Goal: Transaction & Acquisition: Purchase product/service

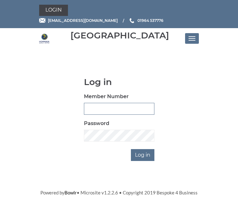
type input "1099"
click at [143, 154] on input "Log in" at bounding box center [142, 155] width 23 height 12
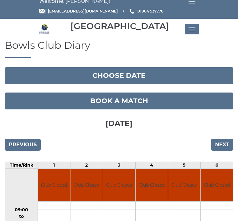
scroll to position [11, 0]
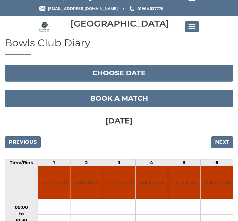
click at [147, 70] on button "Choose date" at bounding box center [119, 73] width 228 height 17
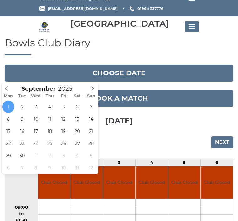
type input "2025-09-05"
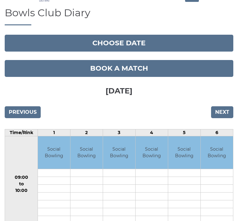
scroll to position [41, 0]
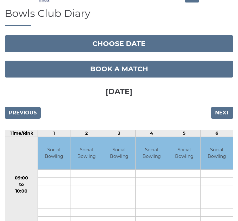
click at [184, 150] on td "Social Bowling" at bounding box center [184, 153] width 32 height 33
click at [121, 44] on button "Choose date" at bounding box center [119, 43] width 228 height 17
click at [197, 95] on h3 "Friday 5th September 2025" at bounding box center [119, 91] width 228 height 26
click at [223, 117] on input "Next" at bounding box center [222, 113] width 22 height 12
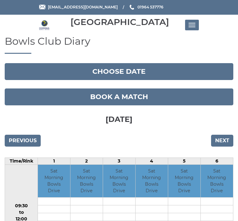
scroll to position [13, 0]
click at [185, 161] on td "5" at bounding box center [184, 161] width 33 height 7
click at [17, 141] on input "Previous" at bounding box center [23, 141] width 36 height 12
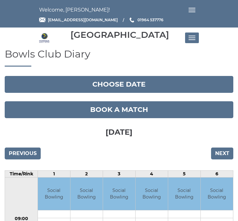
click at [187, 36] on button "Toggle navigation" at bounding box center [192, 38] width 14 height 11
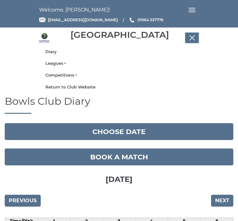
click at [59, 60] on li "Leagues Club leagues - Winter 2025-6 Club leagues - Summer 2025 Club leagues - …" at bounding box center [118, 64] width 159 height 12
click at [65, 61] on li "Leagues Club leagues - Winter 2025-6 Club leagues - Summer 2025 Club leagues - …" at bounding box center [118, 64] width 159 height 12
click at [63, 62] on link "Leagues" at bounding box center [118, 64] width 147 height 6
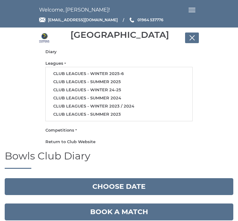
click at [64, 128] on link "Competitions" at bounding box center [118, 131] width 147 height 6
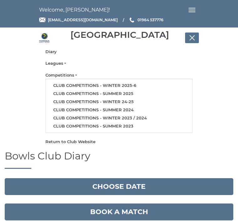
click at [192, 36] on button "Toggle navigation" at bounding box center [192, 38] width 14 height 11
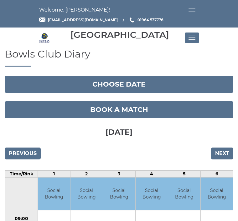
click at [193, 39] on span "Toggle navigation" at bounding box center [193, 39] width 3 height 1
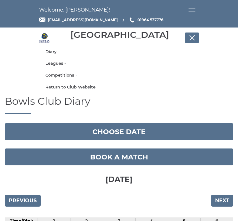
click at [194, 10] on button "Toggle navigation" at bounding box center [192, 10] width 14 height 11
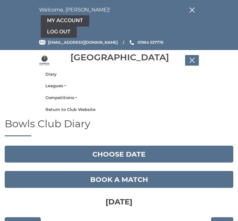
click at [193, 9] on span "Toggle navigation" at bounding box center [193, 8] width 3 height 3
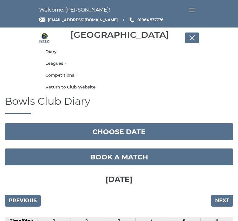
click at [192, 9] on button "Toggle navigation" at bounding box center [192, 10] width 14 height 11
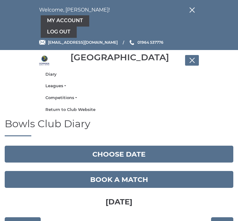
click at [73, 18] on link "My Account" at bounding box center [65, 20] width 48 height 11
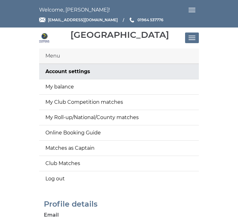
click at [72, 83] on link "My balance" at bounding box center [118, 86] width 159 height 15
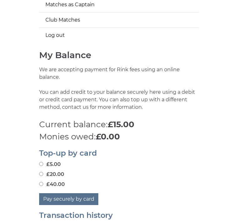
scroll to position [143, 0]
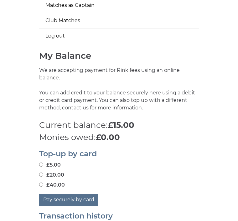
click at [40, 183] on input "£40.00" at bounding box center [41, 185] width 4 height 4
radio input "true"
click at [56, 194] on button "Pay securely by card" at bounding box center [68, 200] width 59 height 12
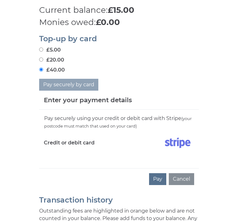
scroll to position [258, 0]
click at [157, 173] on button "Pay" at bounding box center [157, 179] width 17 height 12
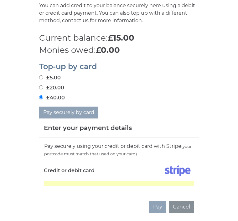
scroll to position [230, 0]
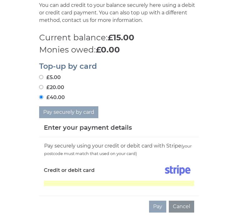
click at [183, 201] on button "Cancel" at bounding box center [180, 207] width 25 height 12
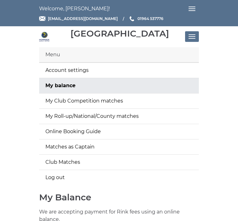
scroll to position [0, 0]
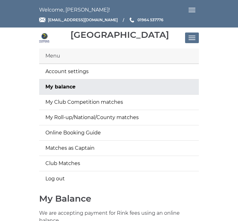
click at [193, 33] on button "Toggle navigation" at bounding box center [192, 38] width 14 height 11
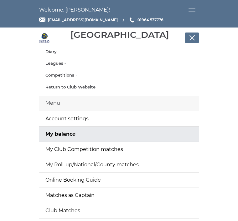
click at [58, 62] on link "Leagues" at bounding box center [118, 64] width 147 height 6
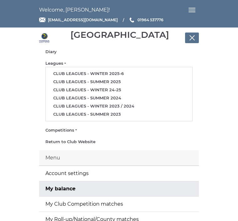
click at [103, 72] on link "Club leagues - Winter 2025-6" at bounding box center [119, 74] width 146 height 8
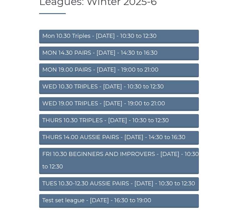
scroll to position [62, 0]
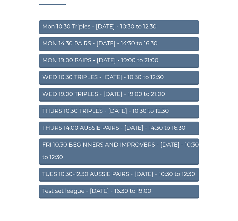
click at [141, 148] on link "FRI 10.30 BEGINNERS AND IMPROVERS - [DATE] - 10:30 to 12:30" at bounding box center [118, 151] width 159 height 26
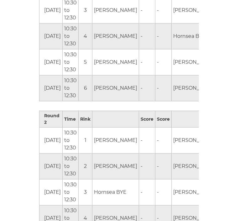
scroll to position [439, 0]
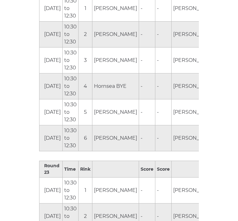
scroll to position [4211, 0]
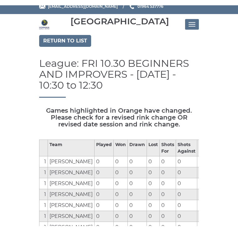
scroll to position [0, 0]
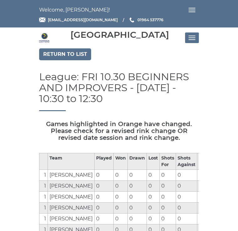
click at [192, 39] on button "Toggle navigation" at bounding box center [192, 38] width 14 height 11
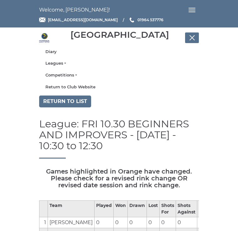
click at [196, 6] on button "Toggle navigation" at bounding box center [192, 10] width 14 height 11
